Goal: Find specific fact: Find specific fact

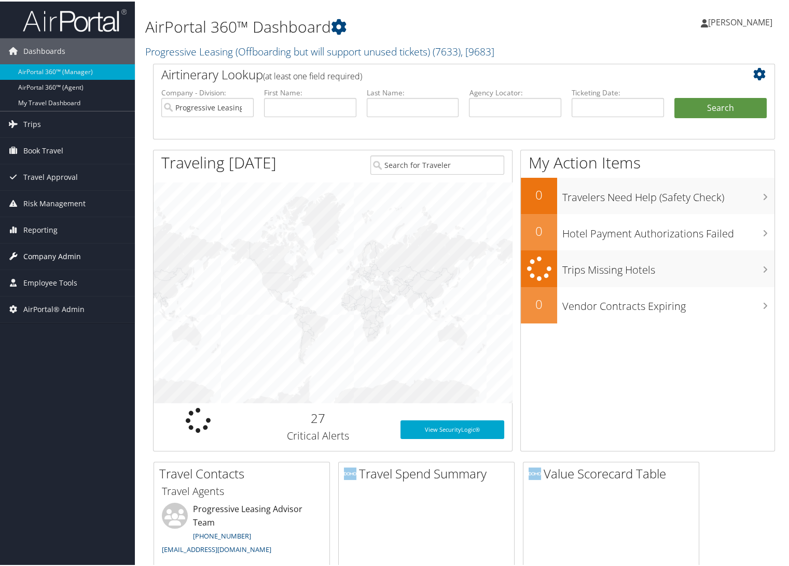
click at [50, 262] on span "Company Admin" at bounding box center [52, 255] width 58 height 26
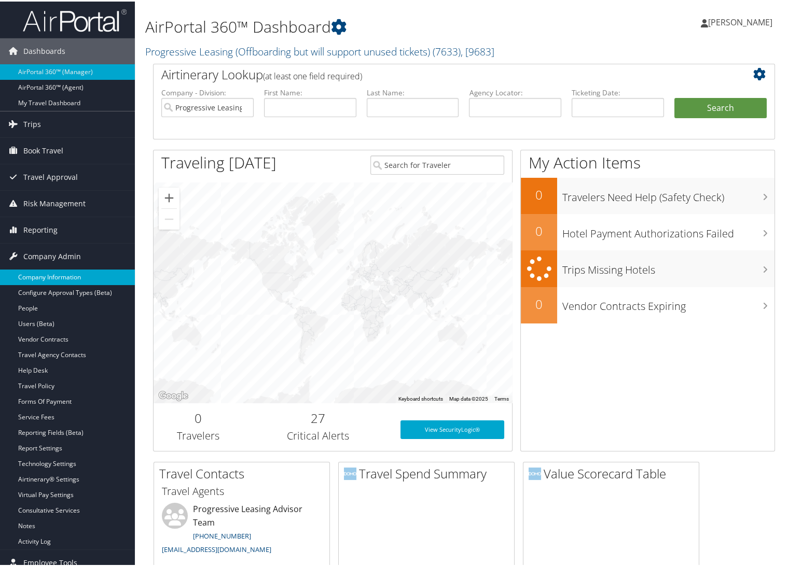
click at [80, 275] on link "Company Information" at bounding box center [67, 276] width 135 height 16
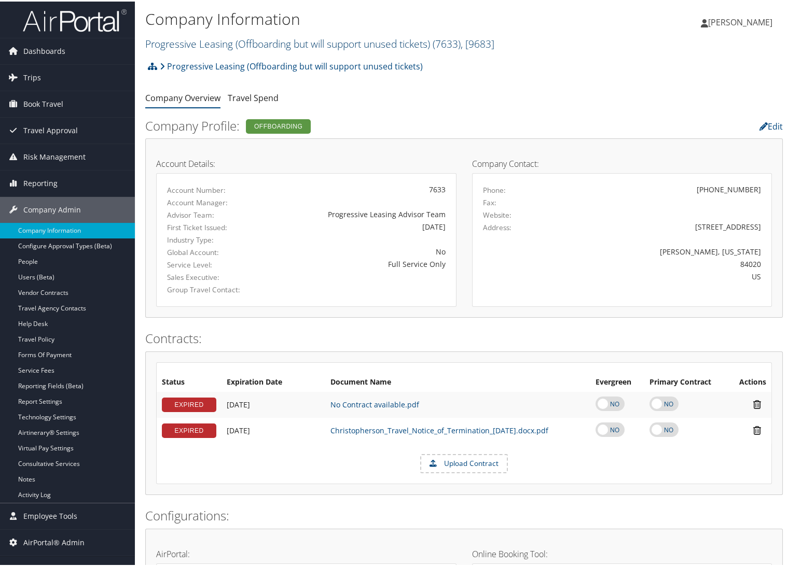
click at [192, 46] on link "Progressive Leasing (Offboarding but will support unused tickets) ( 7633 ) , [ …" at bounding box center [319, 42] width 349 height 14
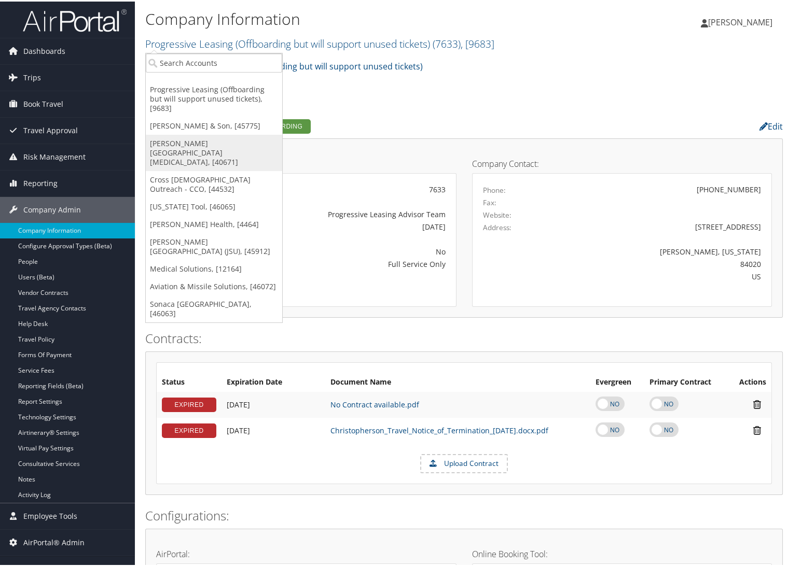
click at [186, 141] on link "[PERSON_NAME][GEOGRAPHIC_DATA][MEDICAL_DATA], [40671]" at bounding box center [214, 151] width 136 height 36
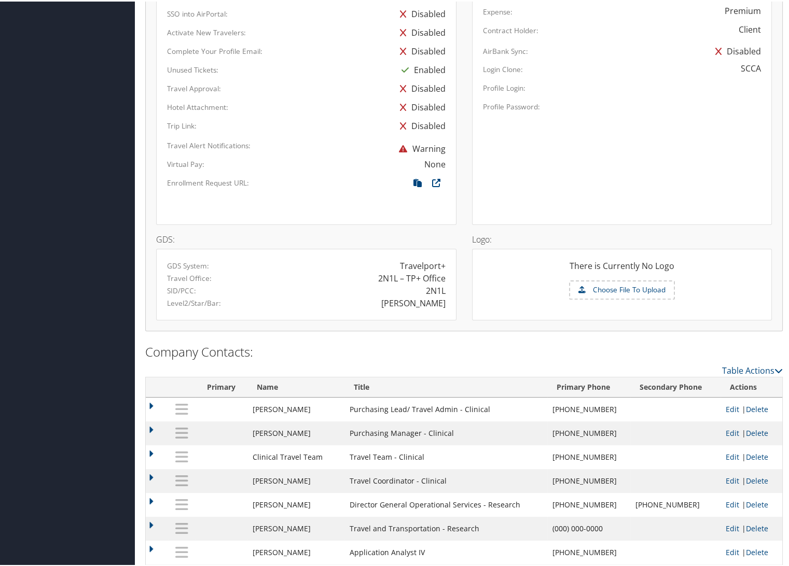
scroll to position [588, 0]
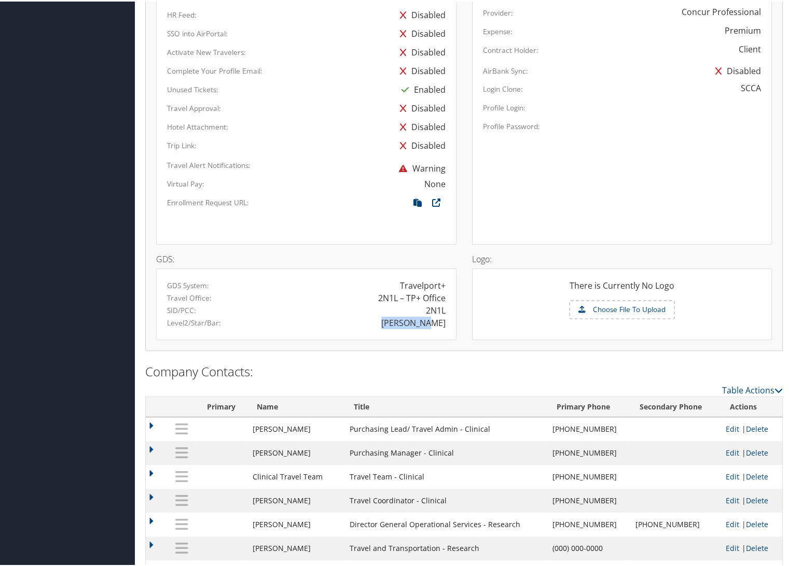
drag, startPoint x: 396, startPoint y: 321, endPoint x: 442, endPoint y: 320, distance: 46.2
click at [442, 320] on div "[PERSON_NAME]" at bounding box center [379, 321] width 147 height 12
copy div "[PERSON_NAME]"
